Goal: Find specific page/section: Find specific page/section

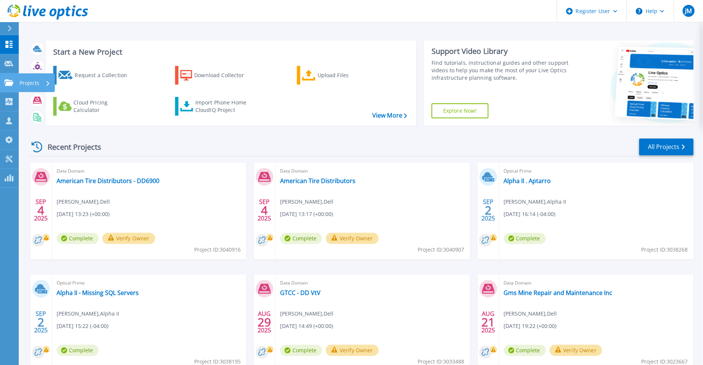
click at [16, 84] on link "Projects Projects" at bounding box center [9, 82] width 19 height 19
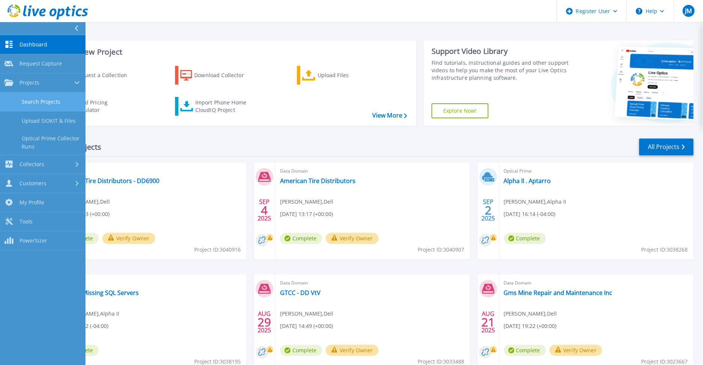
click at [42, 100] on link "Search Projects" at bounding box center [42, 102] width 85 height 19
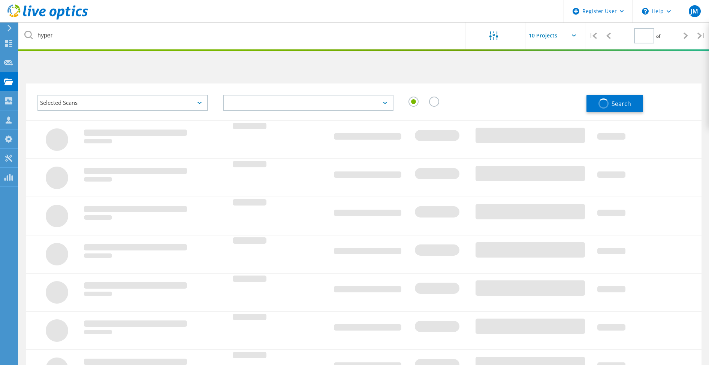
type input "1"
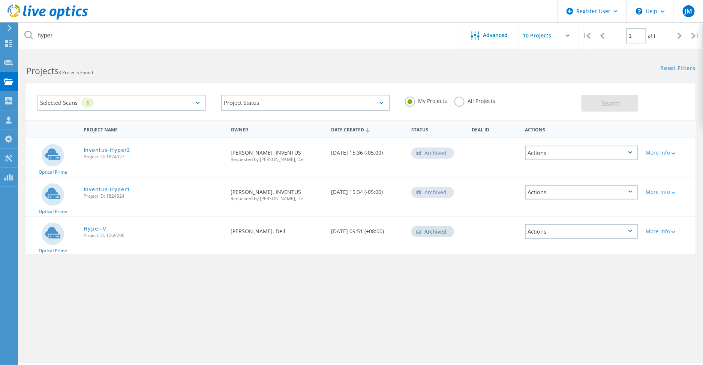
click at [456, 103] on label "All Projects" at bounding box center [474, 100] width 41 height 7
click at [0, 0] on input "All Projects" at bounding box center [0, 0] width 0 height 0
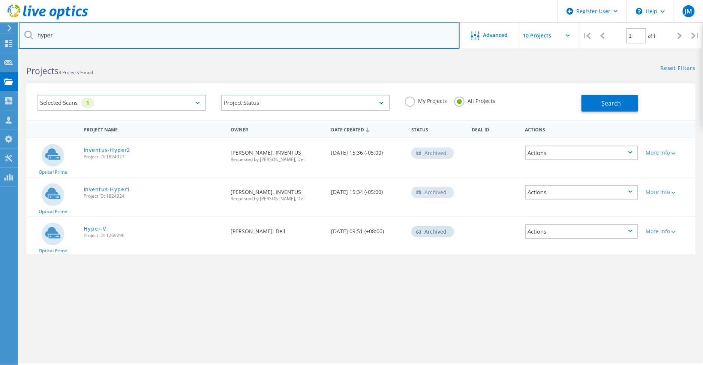
click at [302, 48] on input "hyper" at bounding box center [239, 35] width 441 height 26
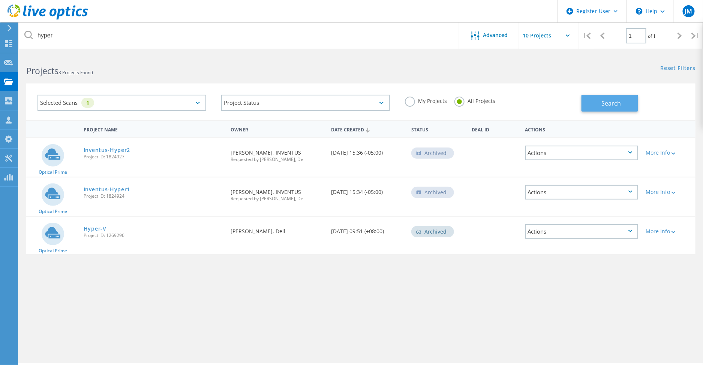
click at [600, 108] on button "Search" at bounding box center [609, 103] width 57 height 17
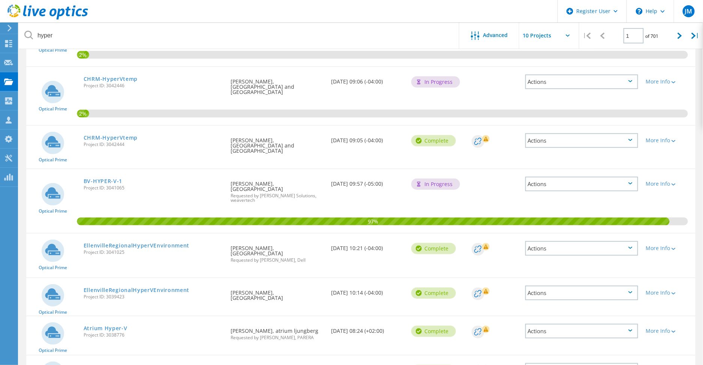
scroll to position [117, 0]
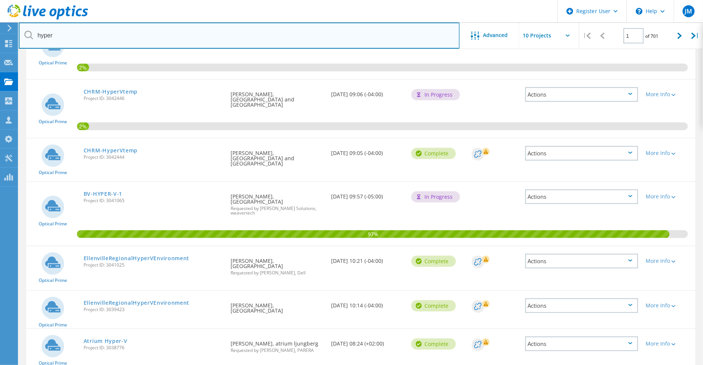
click at [57, 33] on input "hyper" at bounding box center [239, 35] width 441 height 26
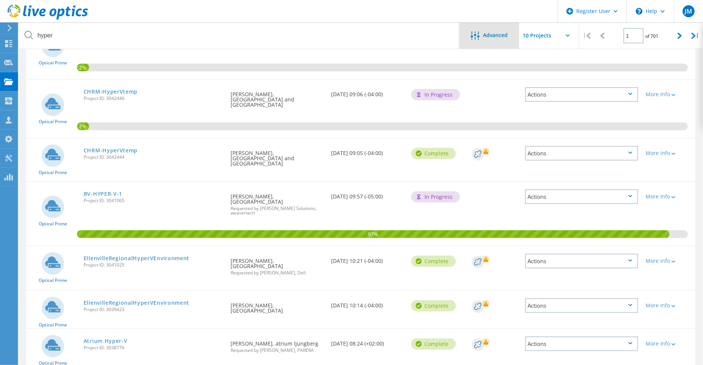
click at [490, 36] on span "Advanced" at bounding box center [495, 35] width 25 height 5
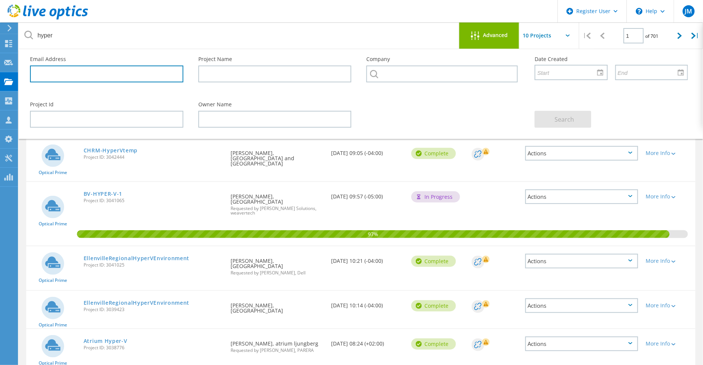
click at [65, 70] on input "text" at bounding box center [106, 74] width 153 height 17
type input "*"
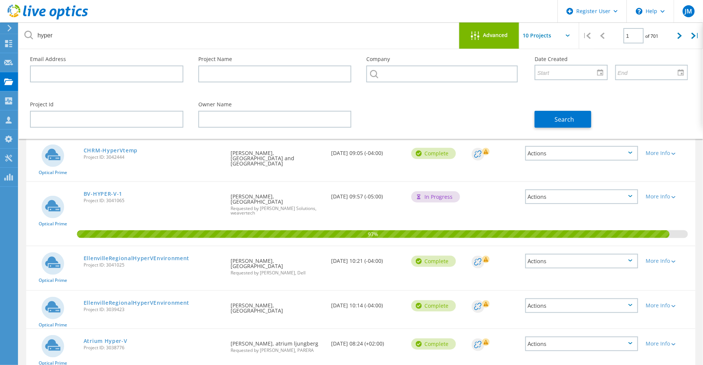
click at [498, 34] on span "Advanced" at bounding box center [495, 35] width 25 height 5
